Goal: Obtain resource: Obtain resource

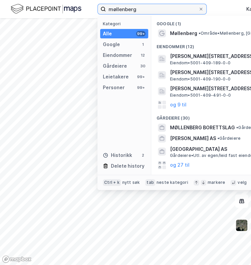
drag, startPoint x: 148, startPoint y: 8, endPoint x: 78, endPoint y: 10, distance: 69.7
click at [78, 10] on div "møllenberg Kategori Alle 99+ Google 1 Eiendommer 12 Gårdeiere 30 Leietakere 99+…" at bounding box center [125, 9] width 251 height 18
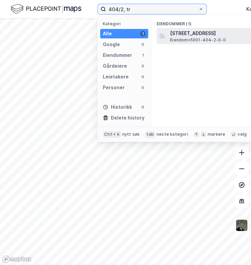
type input "404/2, tr"
click at [184, 36] on span "[STREET_ADDRESS]" at bounding box center [251, 33] width 162 height 8
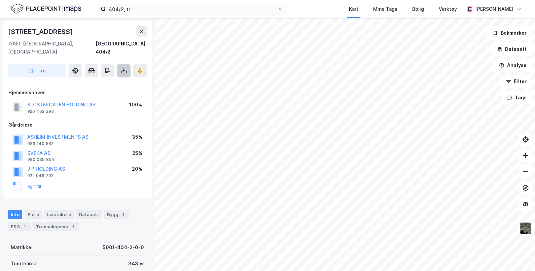
click at [122, 67] on icon at bounding box center [124, 70] width 7 height 7
click at [105, 81] on div "Last ned grunnbok" at bounding box center [90, 83] width 39 height 5
